Goal: Transaction & Acquisition: Book appointment/travel/reservation

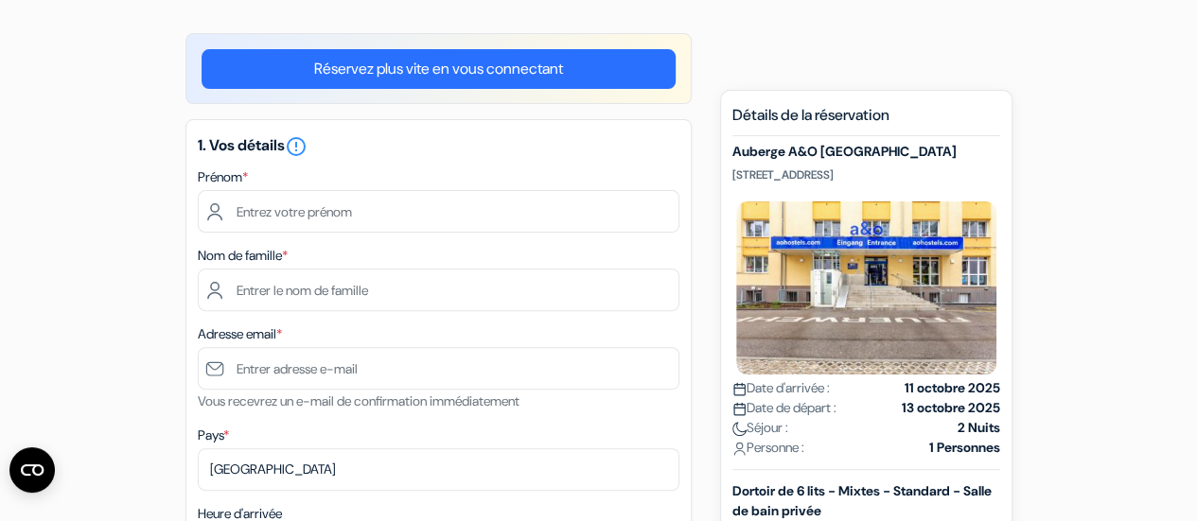
scroll to position [140, 0]
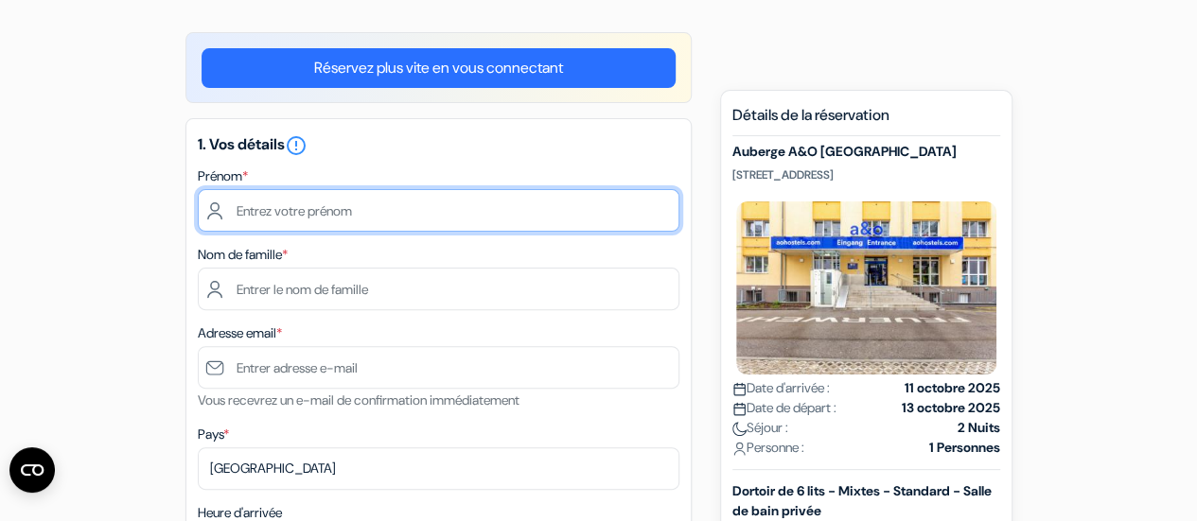
click at [486, 195] on input "text" at bounding box center [439, 210] width 482 height 43
type input "Chloé"
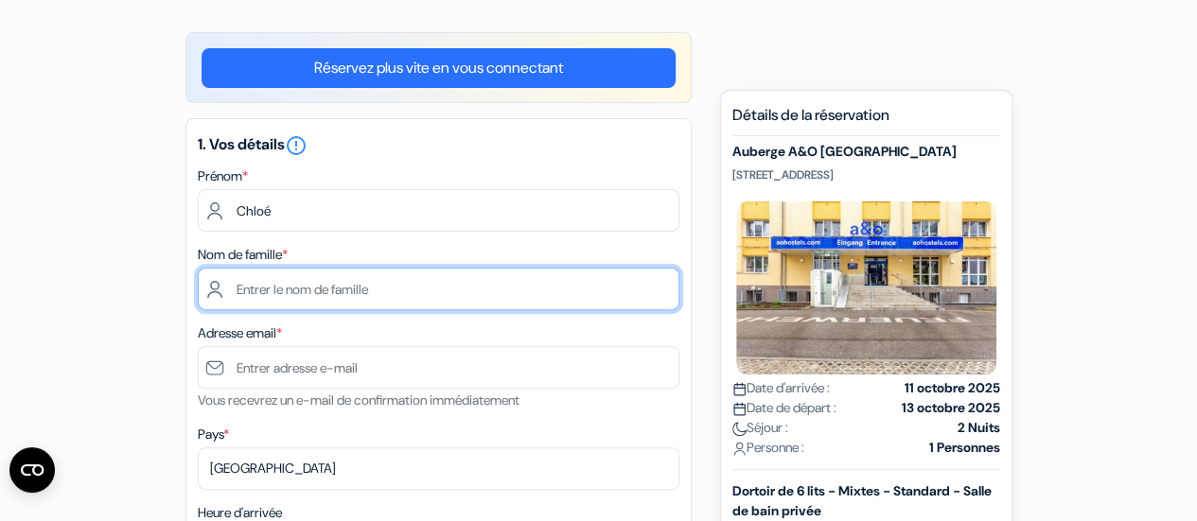
click at [337, 271] on input "text" at bounding box center [439, 289] width 482 height 43
type input "Medard"
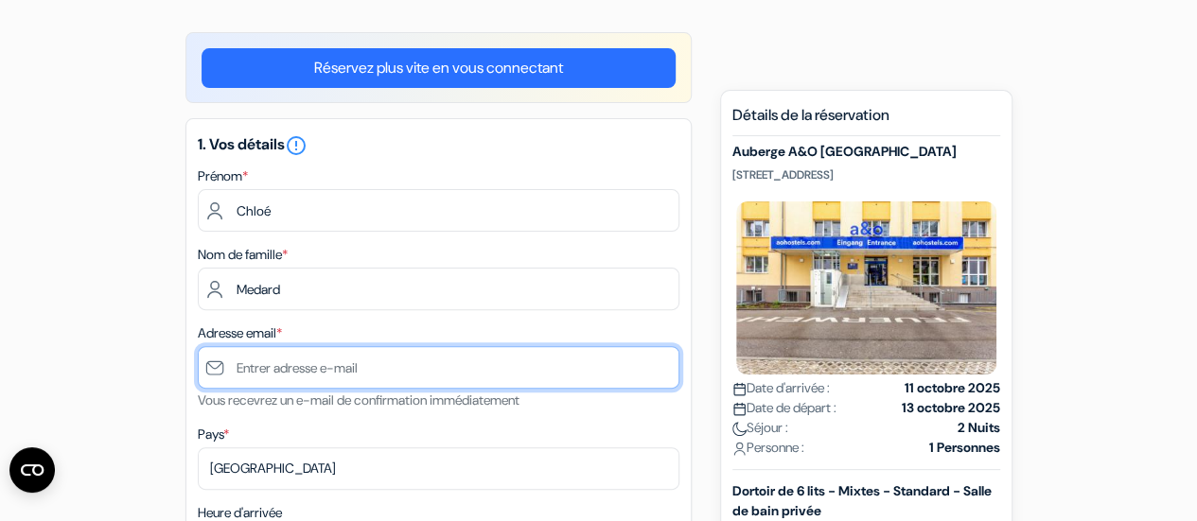
click at [279, 368] on input "text" at bounding box center [439, 367] width 482 height 43
type input "[PERSON_NAME][EMAIL_ADDRESS][DOMAIN_NAME]"
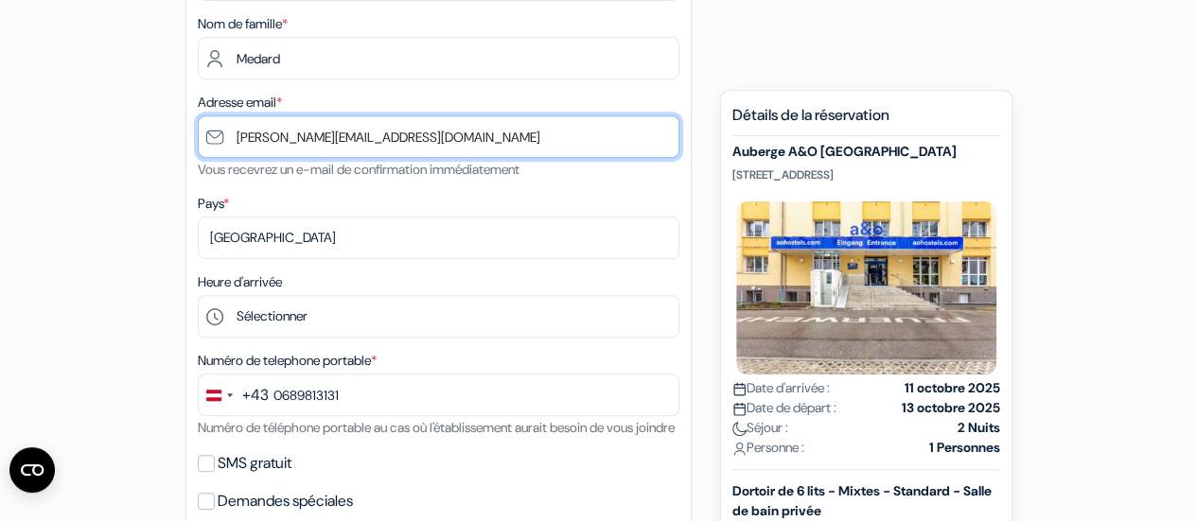
scroll to position [377, 0]
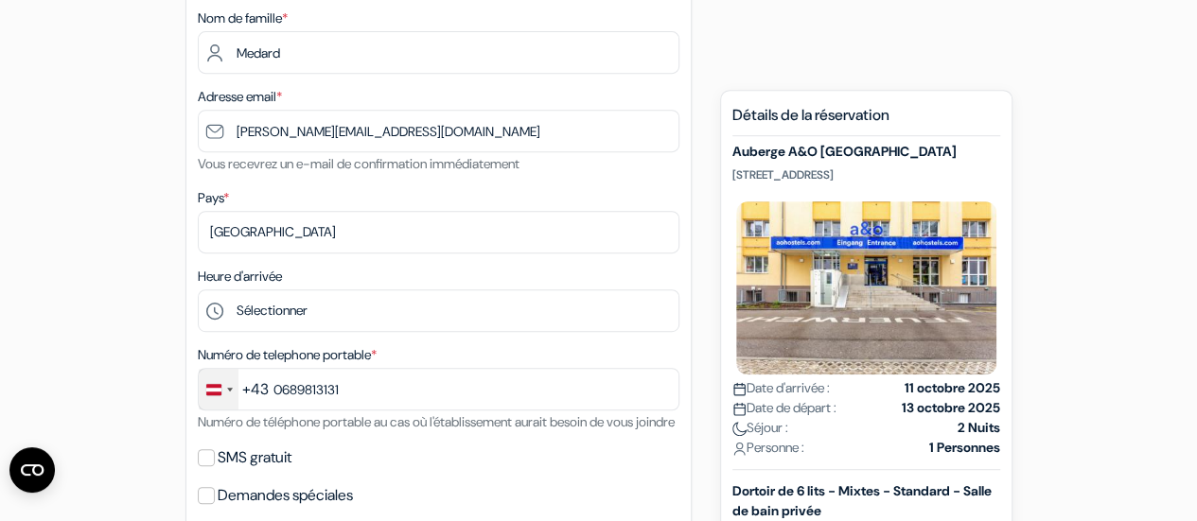
click at [225, 391] on div "Change country, selected Austria (+43)" at bounding box center [219, 389] width 40 height 41
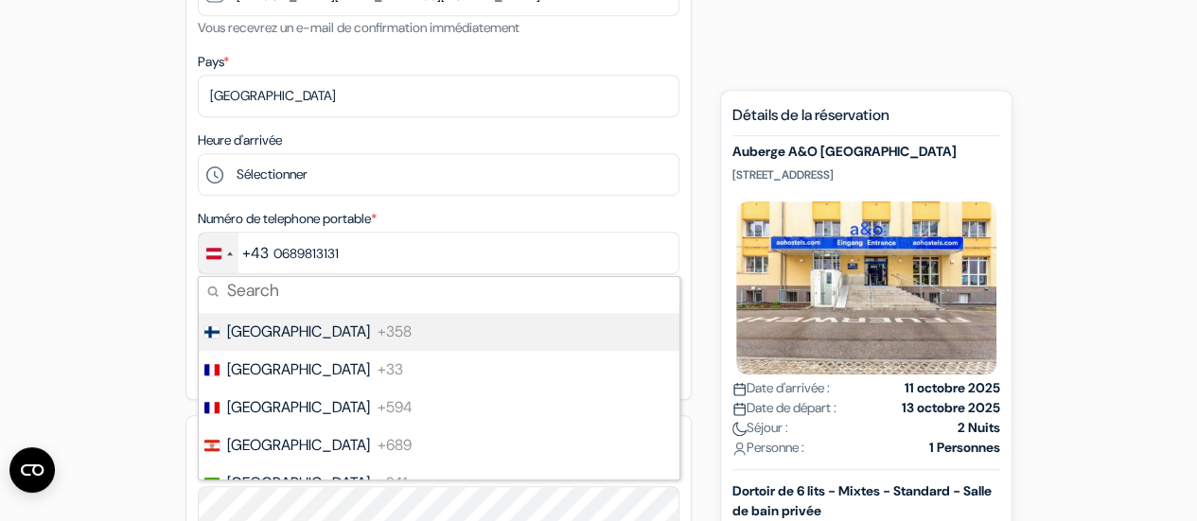
scroll to position [2832, 0]
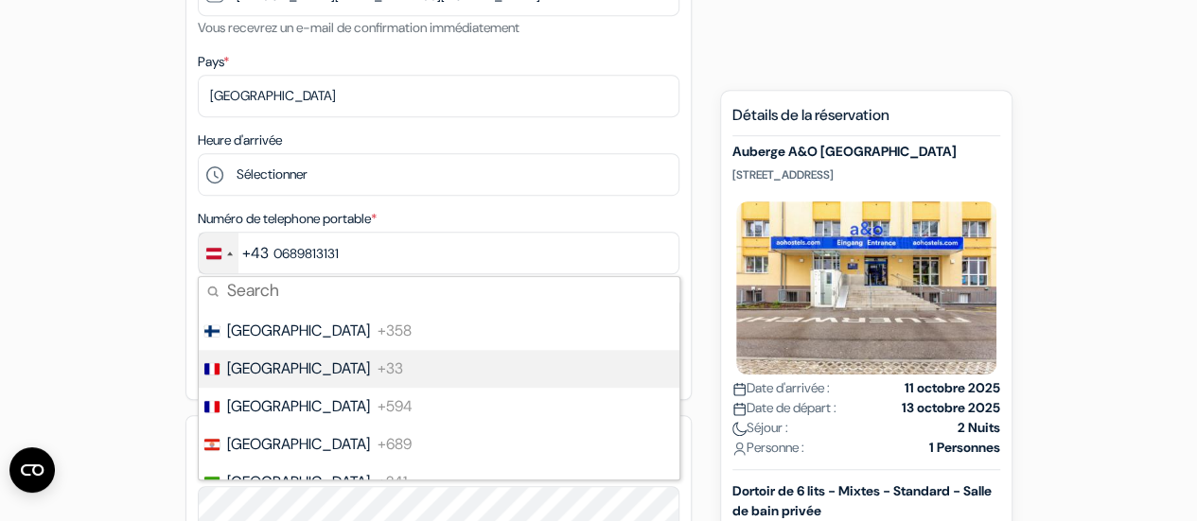
click at [246, 375] on span "France" at bounding box center [298, 369] width 143 height 23
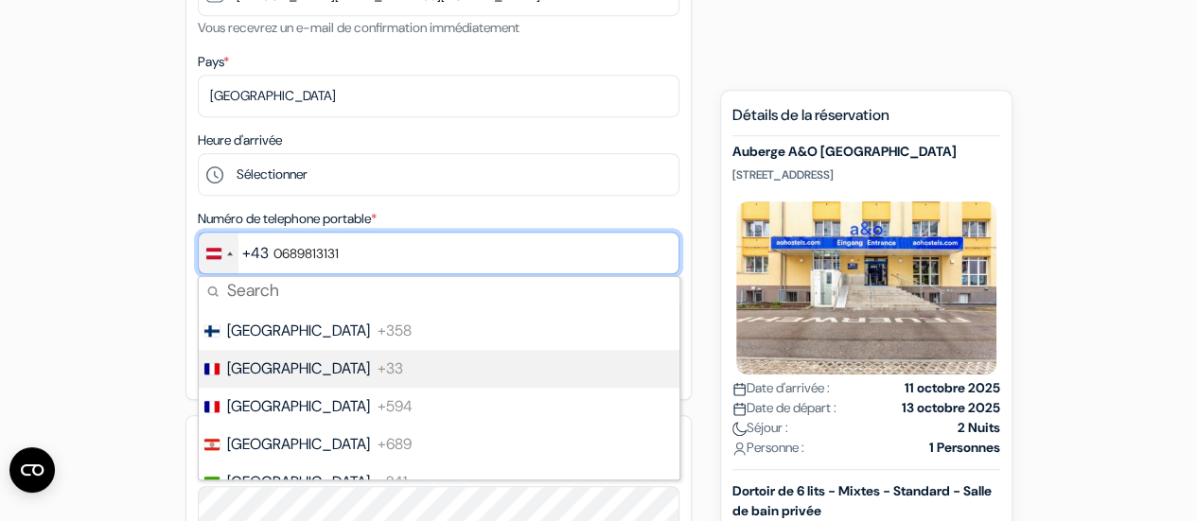
type input "6 89 81 31 31"
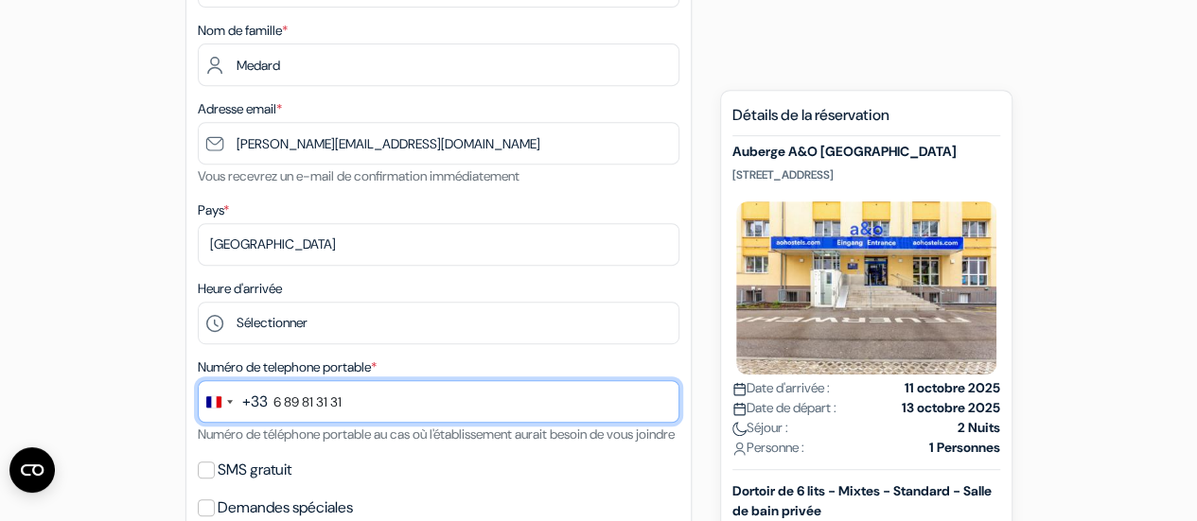
scroll to position [365, 0]
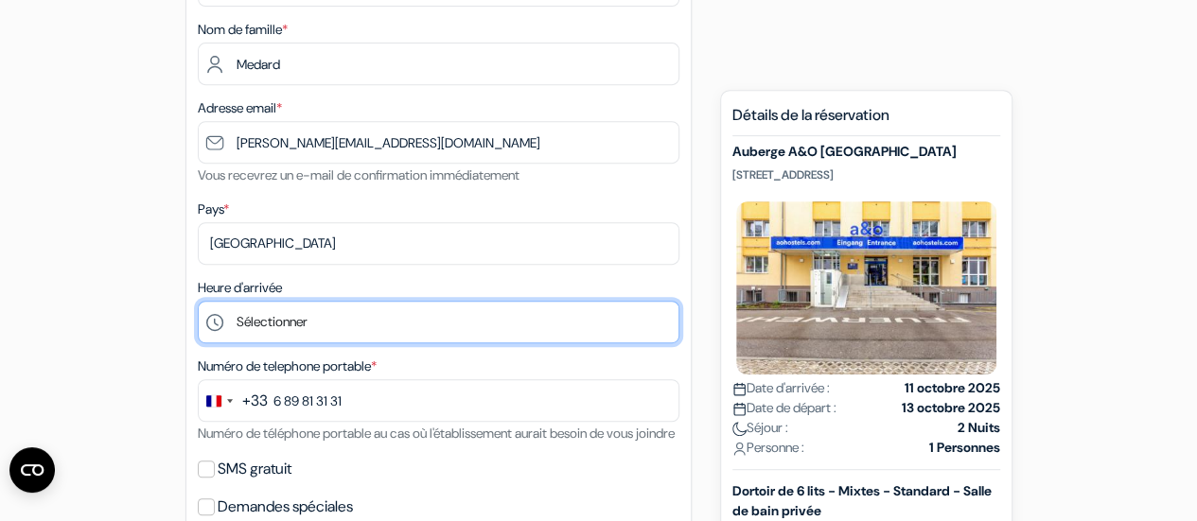
click at [333, 334] on select "Sélectionner 1:00 2:00 3:00 4:00 5:00 6:00 7:00 8:00 9:00 10:00 11:00 12:00 13:…" at bounding box center [439, 322] width 482 height 43
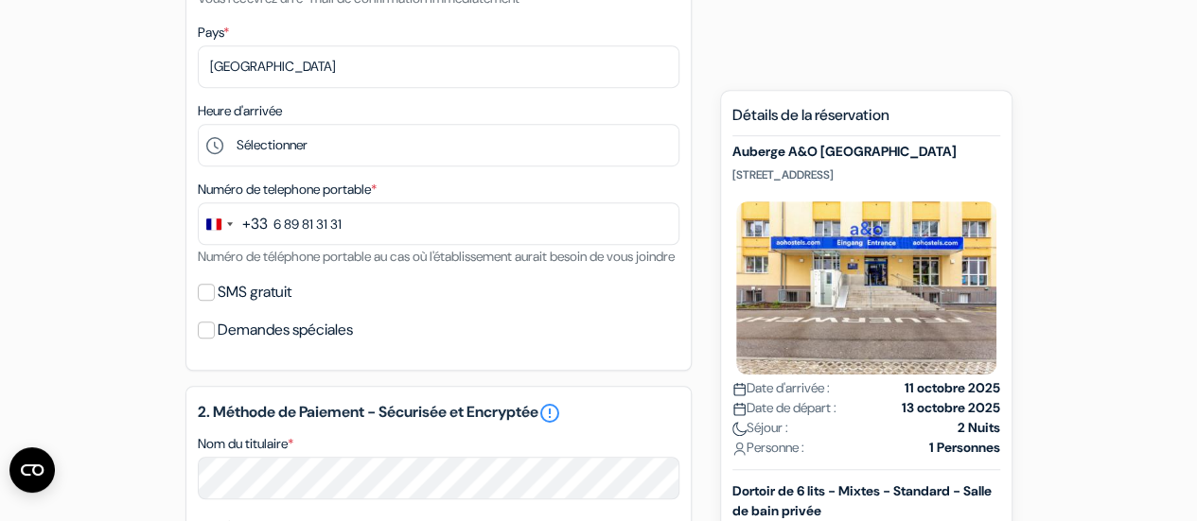
scroll to position [384, 0]
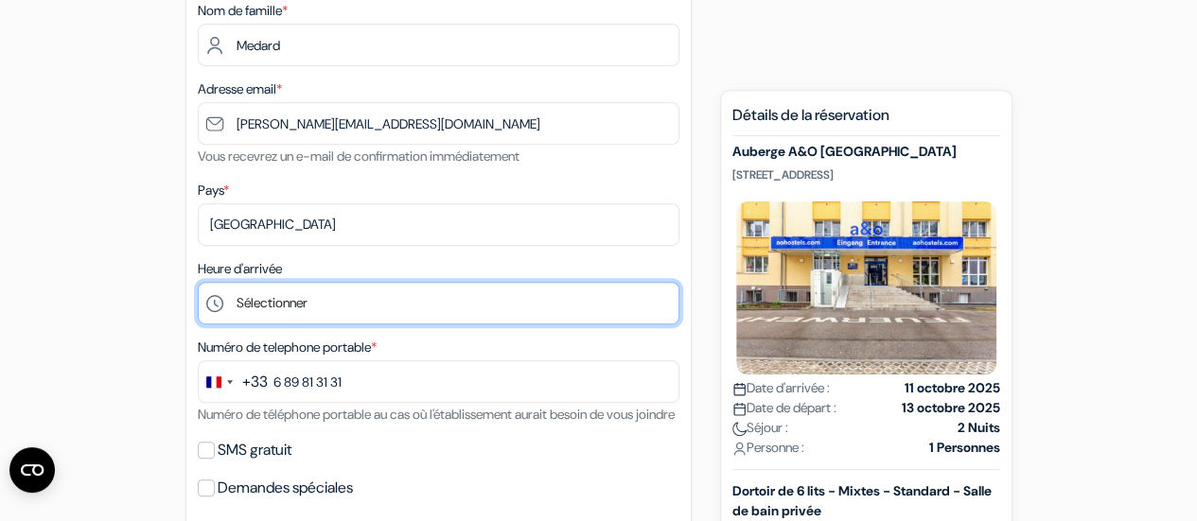
click at [331, 303] on select "Sélectionner 1:00 2:00 3:00 4:00 5:00 6:00 7:00 8:00 9:00 10:00 11:00 12:00 13:…" at bounding box center [439, 303] width 482 height 43
select select "18"
click at [198, 284] on select "Sélectionner 1:00 2:00 3:00 4:00 5:00 6:00 7:00 8:00 9:00 10:00 11:00 12:00 13:…" at bounding box center [439, 303] width 482 height 43
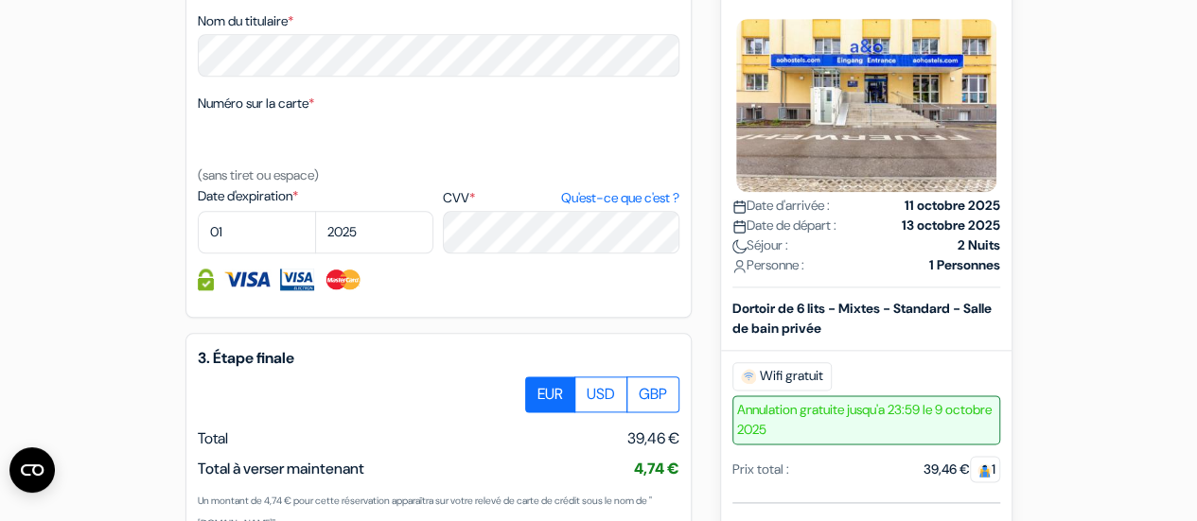
scroll to position [966, 0]
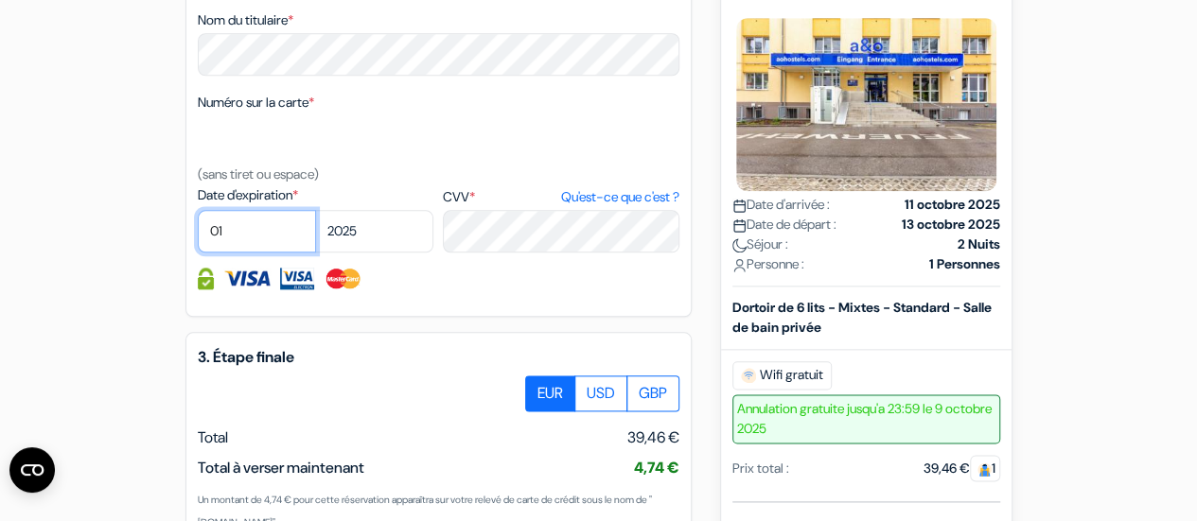
click at [256, 253] on select "01 02 03 04 05 06 07 08 09 10 11 12" at bounding box center [257, 231] width 118 height 43
select select "11"
click at [198, 237] on select "01 02 03 04 05 06 07 08 09 10 11 12" at bounding box center [257, 231] width 118 height 43
click at [344, 253] on select "2025 2026 2027 2028 2029 2030 2031 2032 2033 2034 2035 2036 2037 2038 2039 2040…" at bounding box center [374, 231] width 118 height 43
select select "2027"
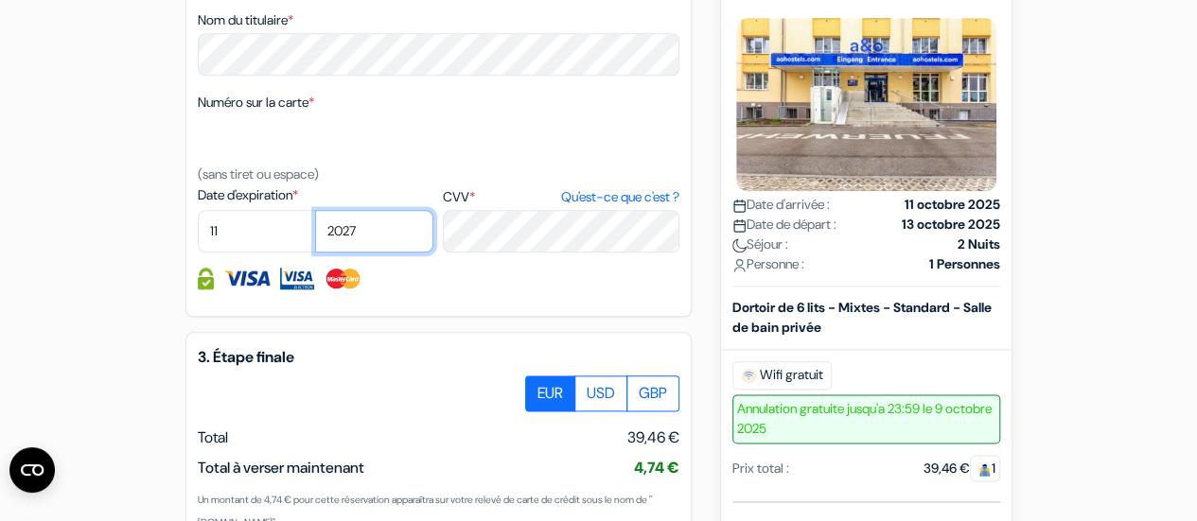
click at [315, 237] on select "2025 2026 2027 2028 2029 2030 2031 2032 2033 2034 2035 2036 2037 2038 2039 2040…" at bounding box center [374, 231] width 118 height 43
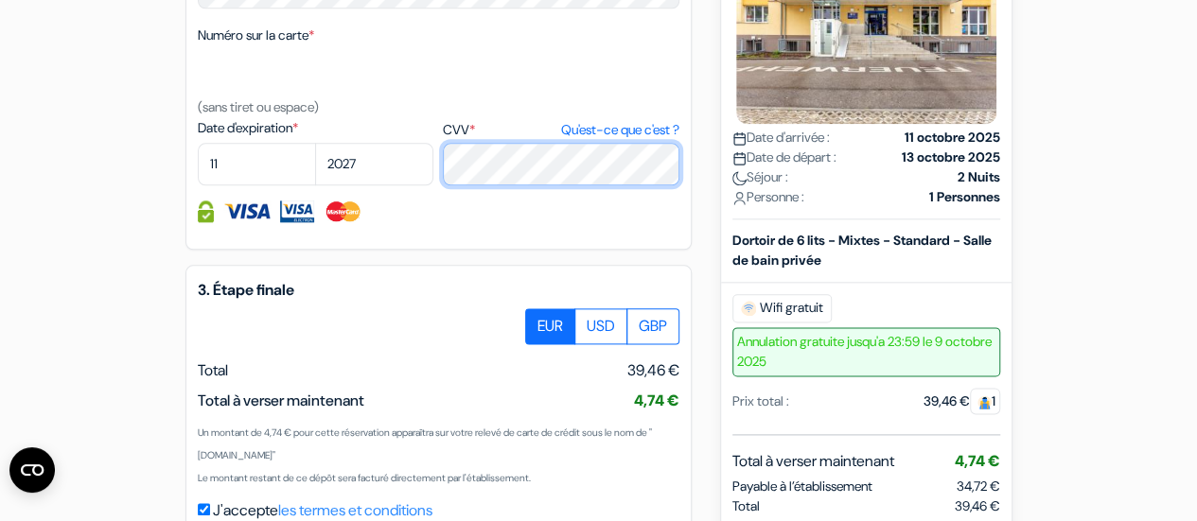
scroll to position [1244, 0]
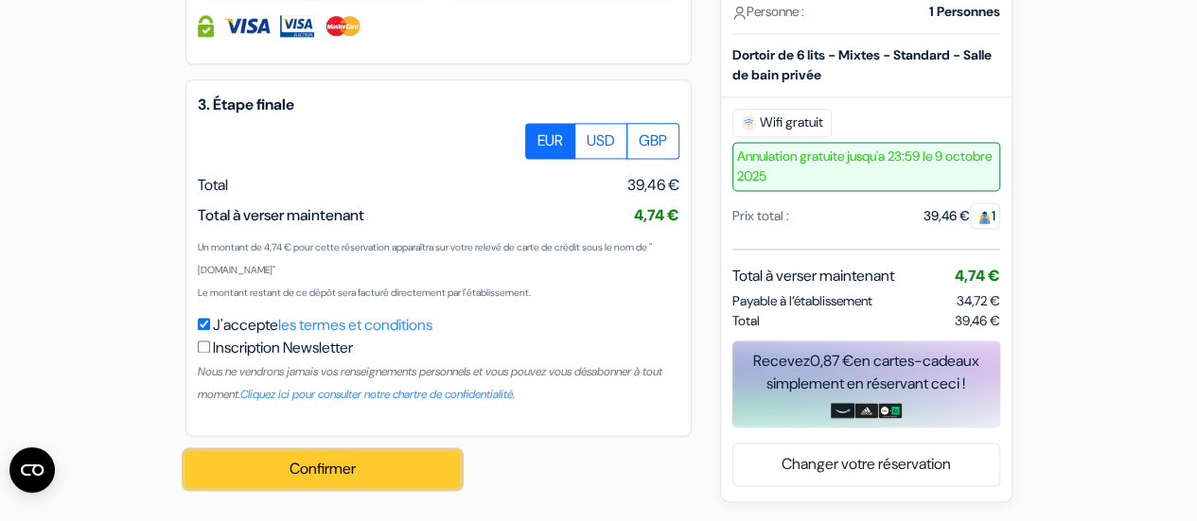
click at [369, 467] on button "Confirmer Loading..." at bounding box center [322, 469] width 274 height 36
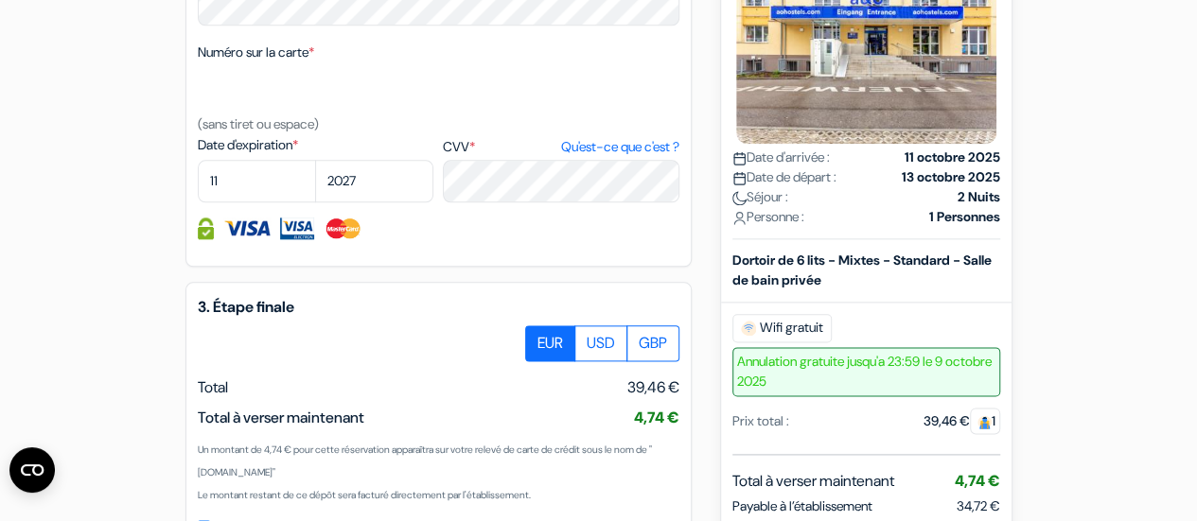
scroll to position [1245, 0]
